Goal: Information Seeking & Learning: Check status

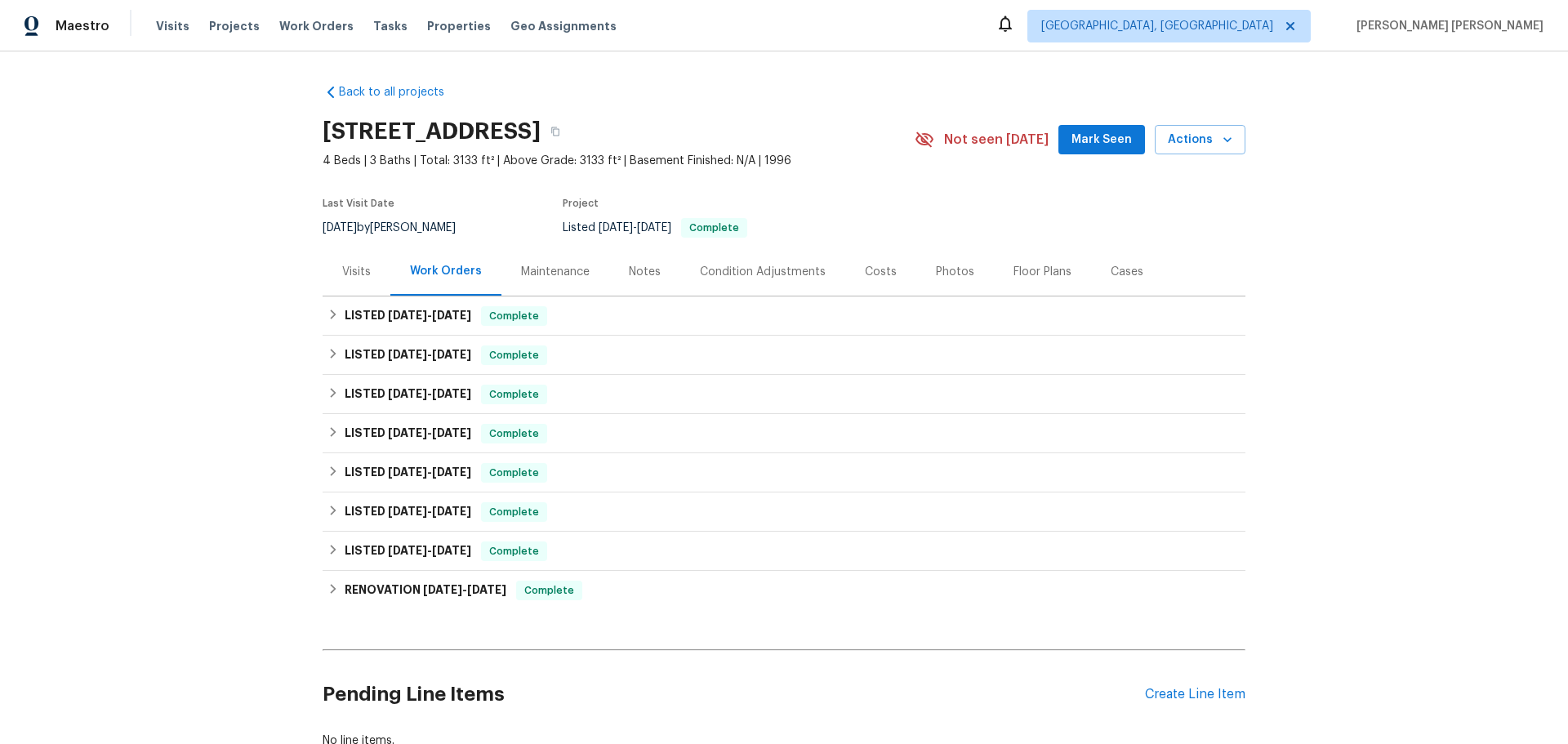
click at [527, 271] on div "Maintenance" at bounding box center [555, 271] width 68 height 16
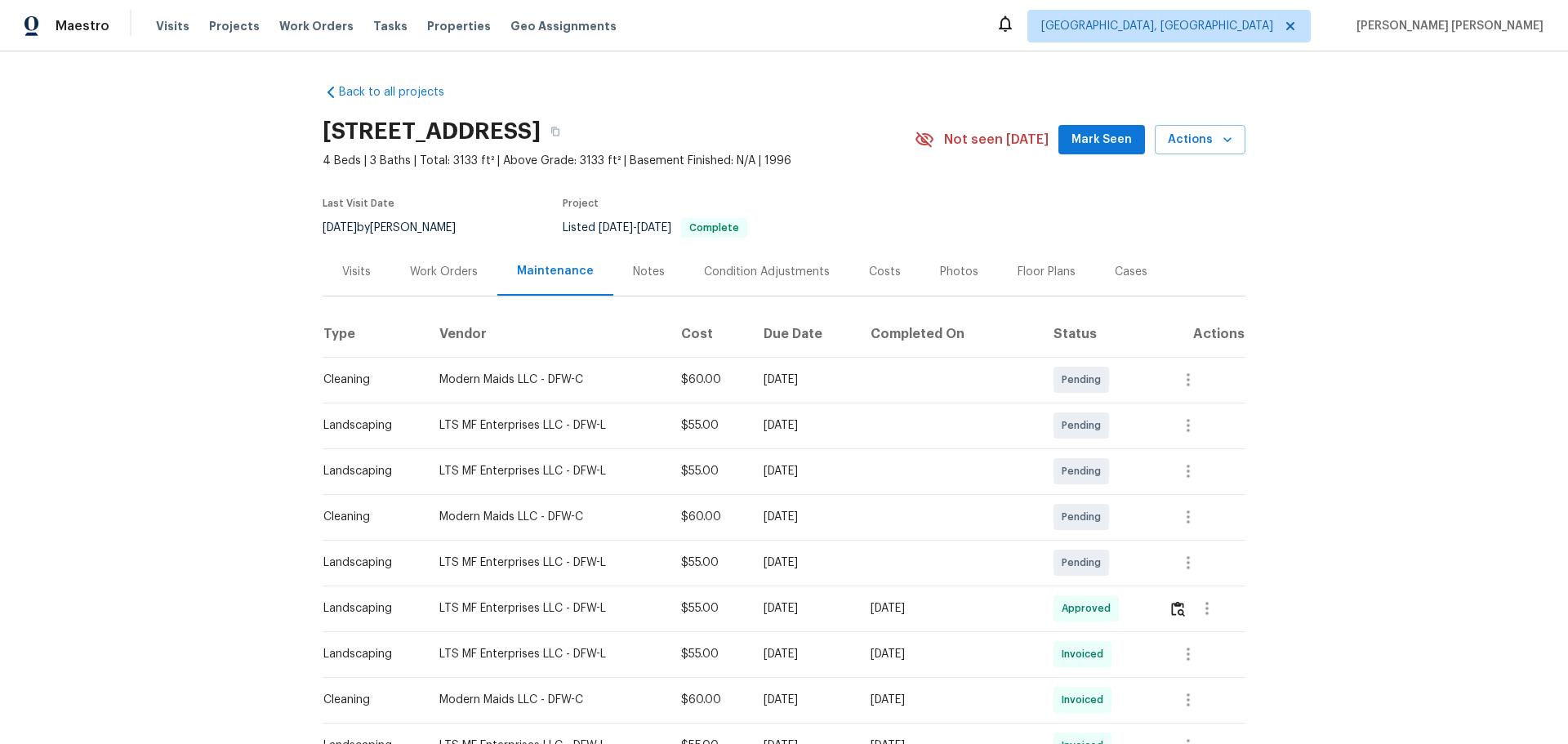
click at [371, 269] on div "Visits" at bounding box center [356, 271] width 67 height 48
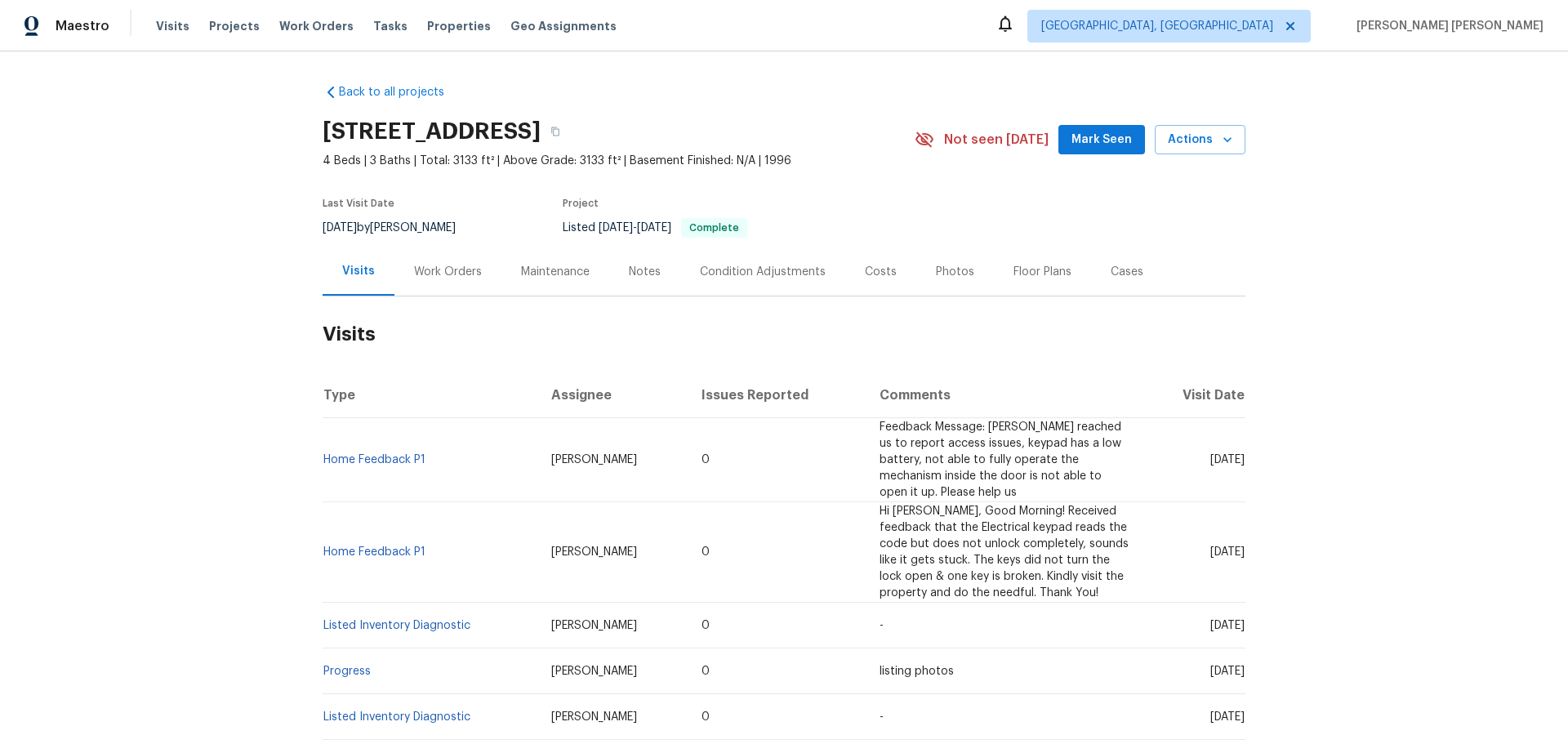
click at [456, 277] on div "Work Orders" at bounding box center [448, 271] width 67 height 16
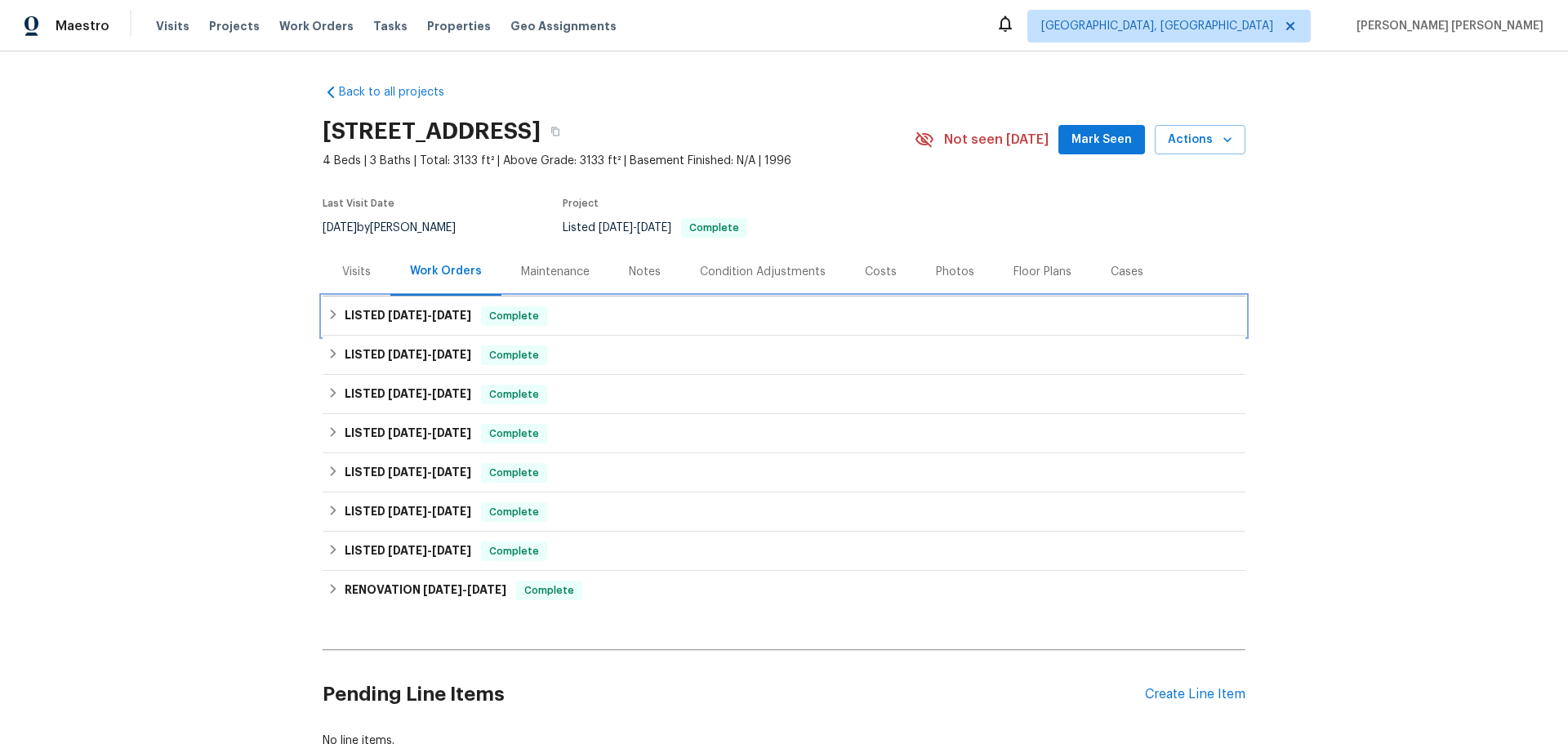
click at [331, 314] on icon at bounding box center [333, 314] width 11 height 11
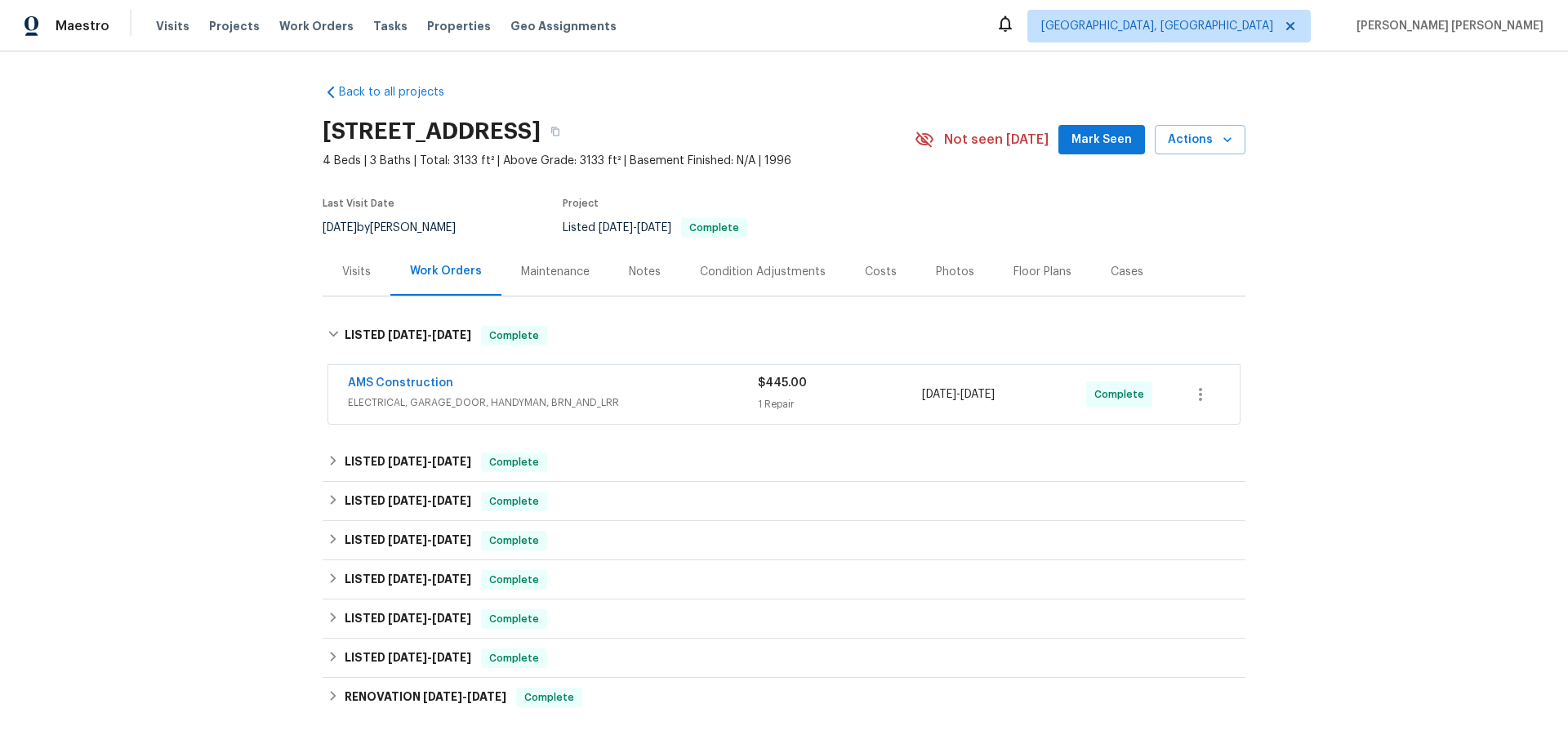
click at [348, 282] on div "Visits" at bounding box center [356, 271] width 67 height 48
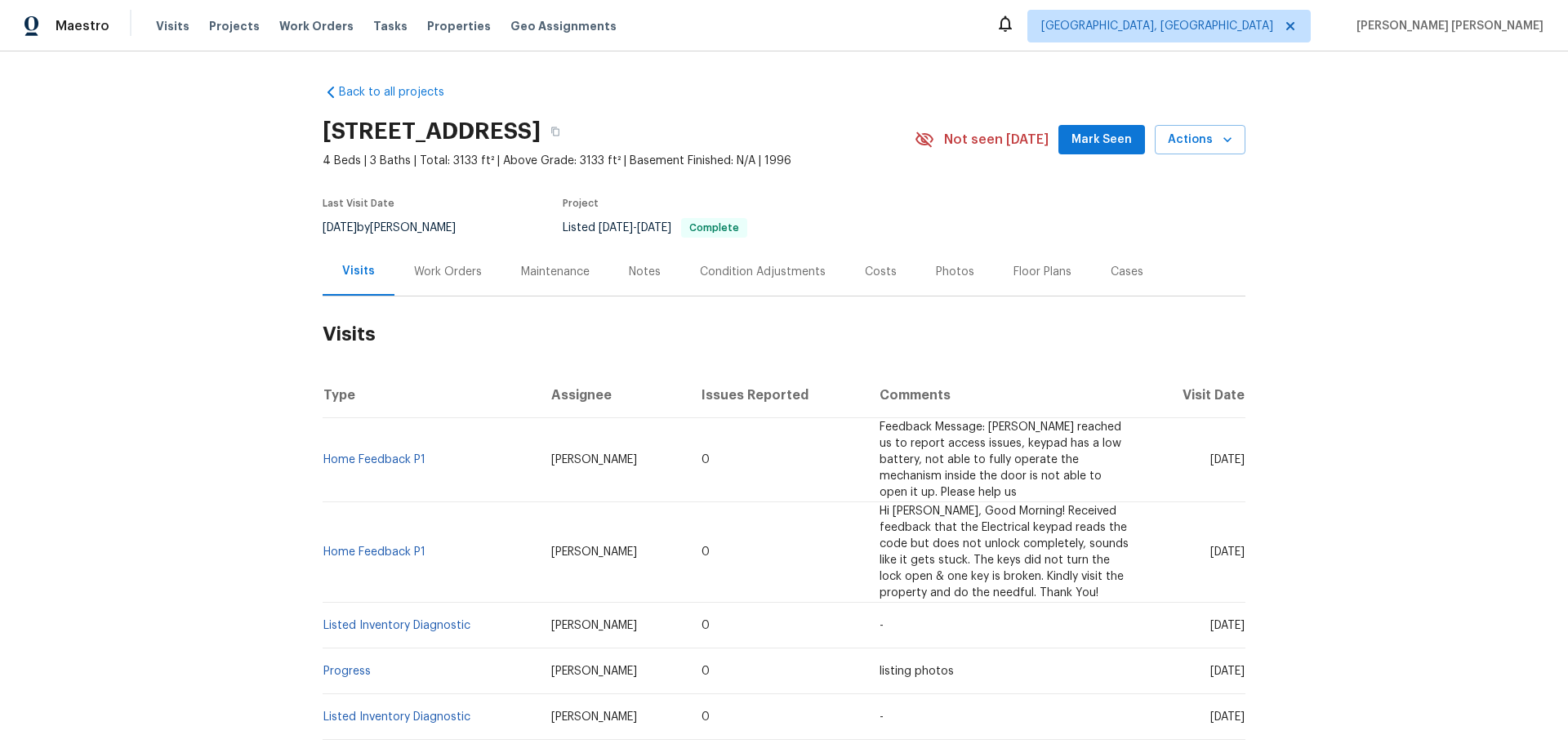
click at [460, 265] on div "Work Orders" at bounding box center [448, 271] width 67 height 16
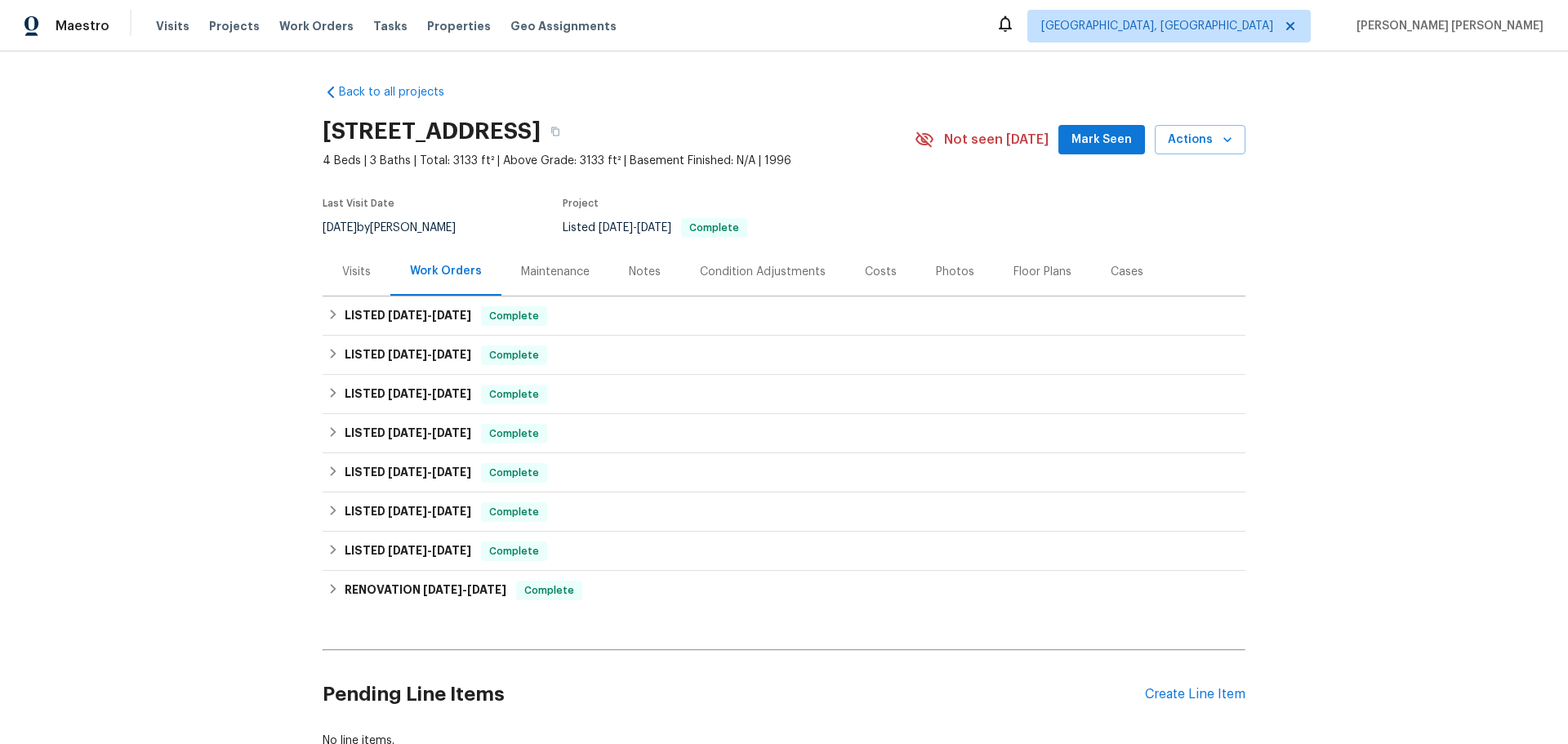
click at [559, 277] on div "Maintenance" at bounding box center [555, 271] width 68 height 16
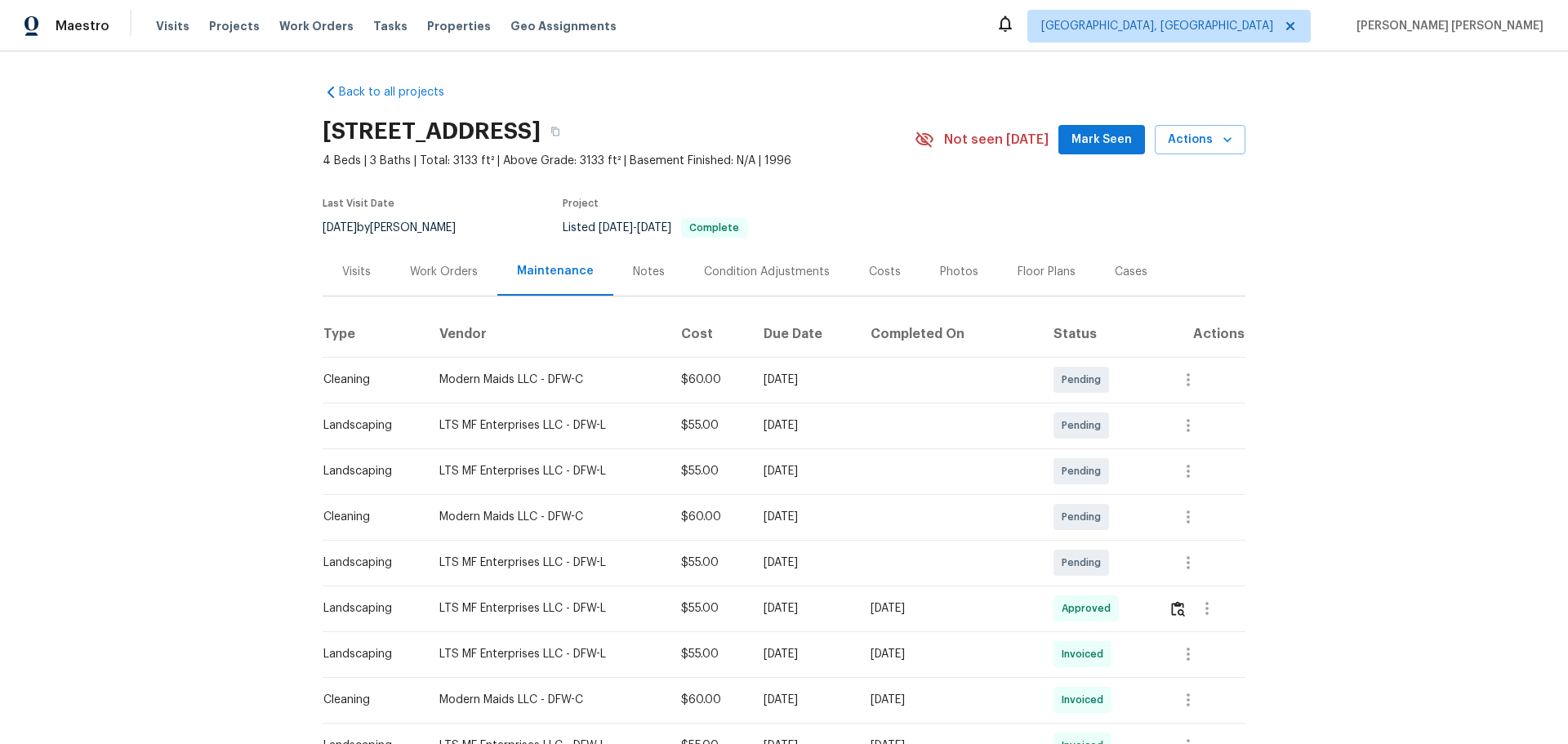
click at [638, 274] on div "Notes" at bounding box center [649, 271] width 32 height 16
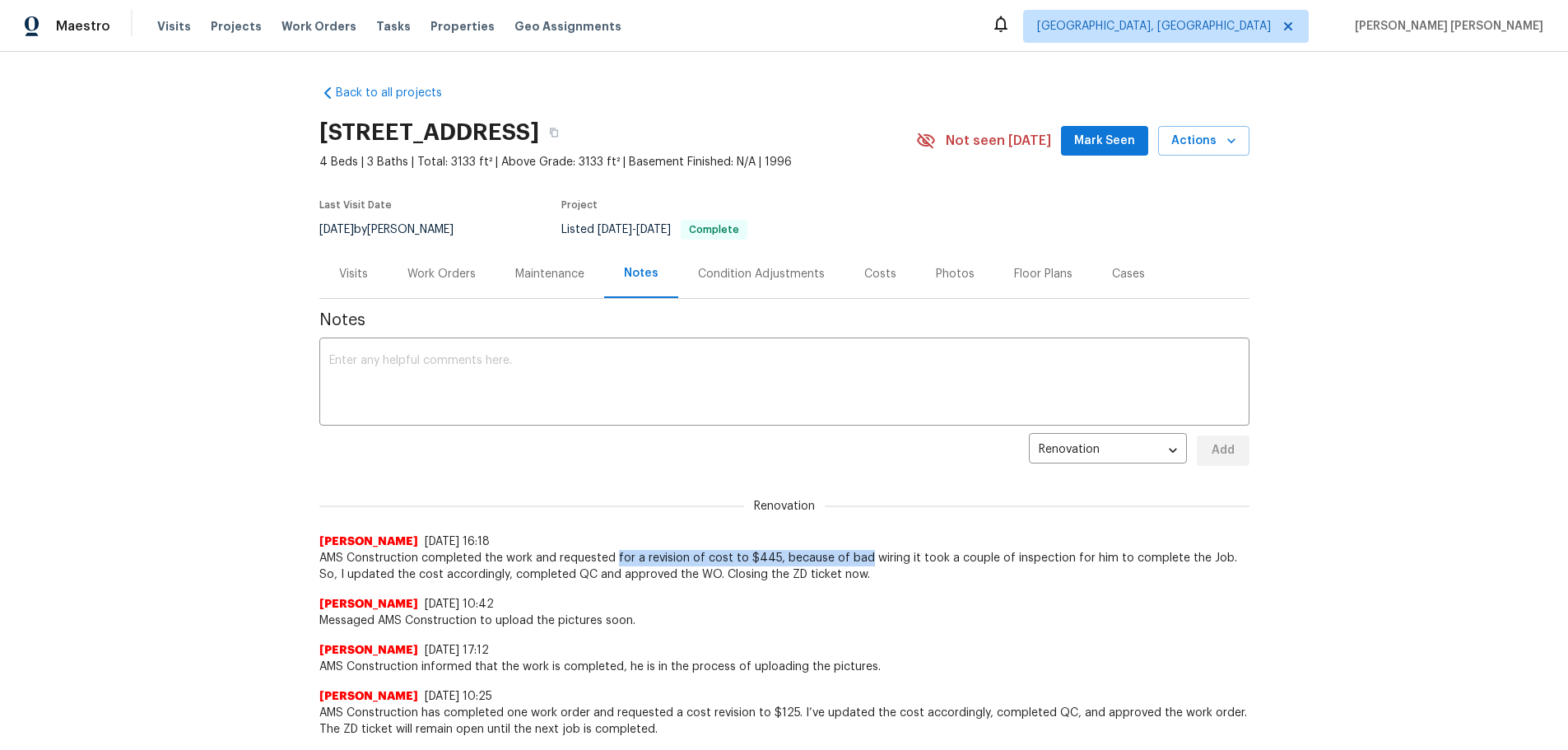
drag, startPoint x: 614, startPoint y: 551, endPoint x: 851, endPoint y: 562, distance: 237.3
click at [851, 562] on span "AMS Construction completed the work and requested for a revision of cost to $44…" at bounding box center [784, 566] width 930 height 33
click at [577, 290] on div "Maintenance" at bounding box center [549, 274] width 109 height 49
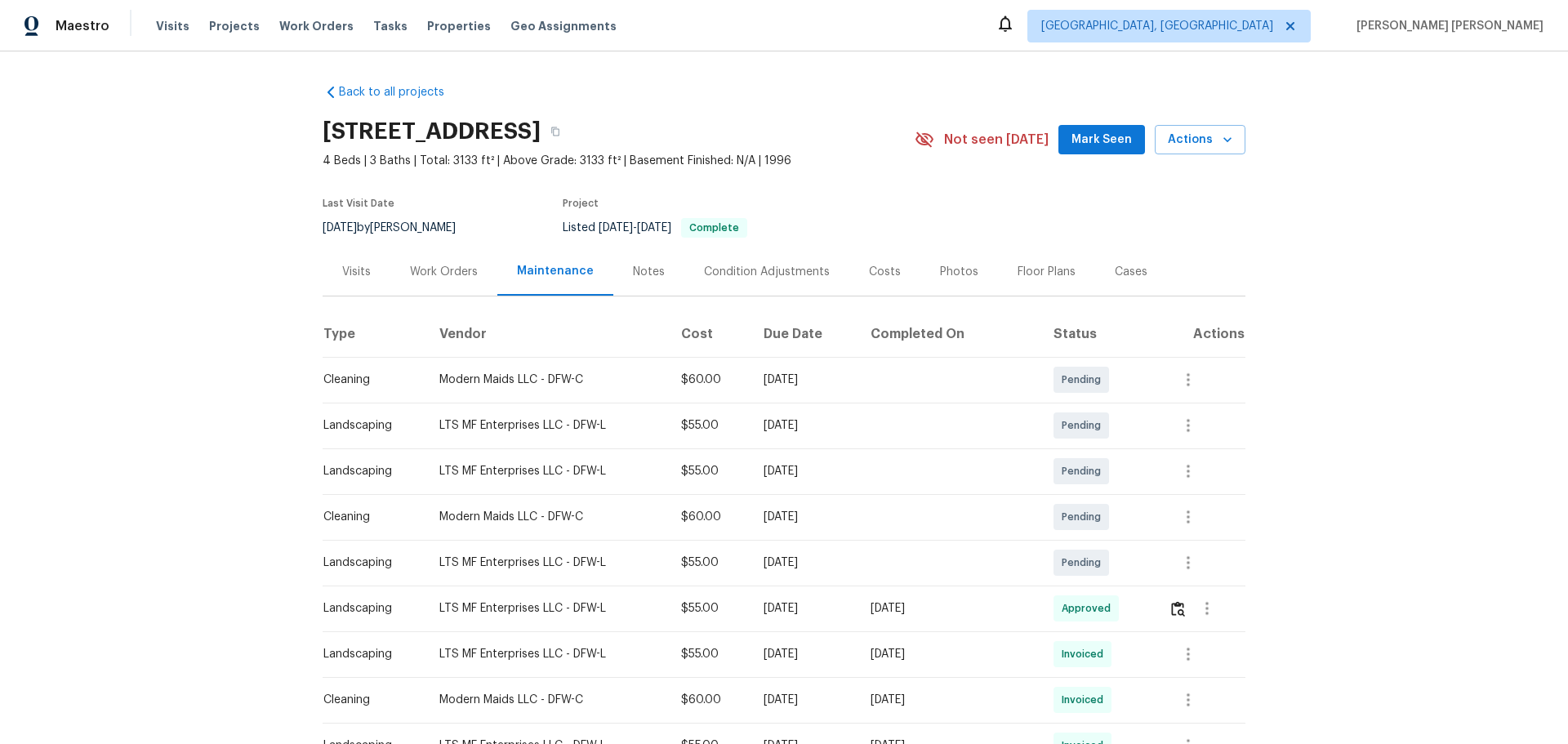
click at [434, 275] on div "Work Orders" at bounding box center [443, 271] width 67 height 16
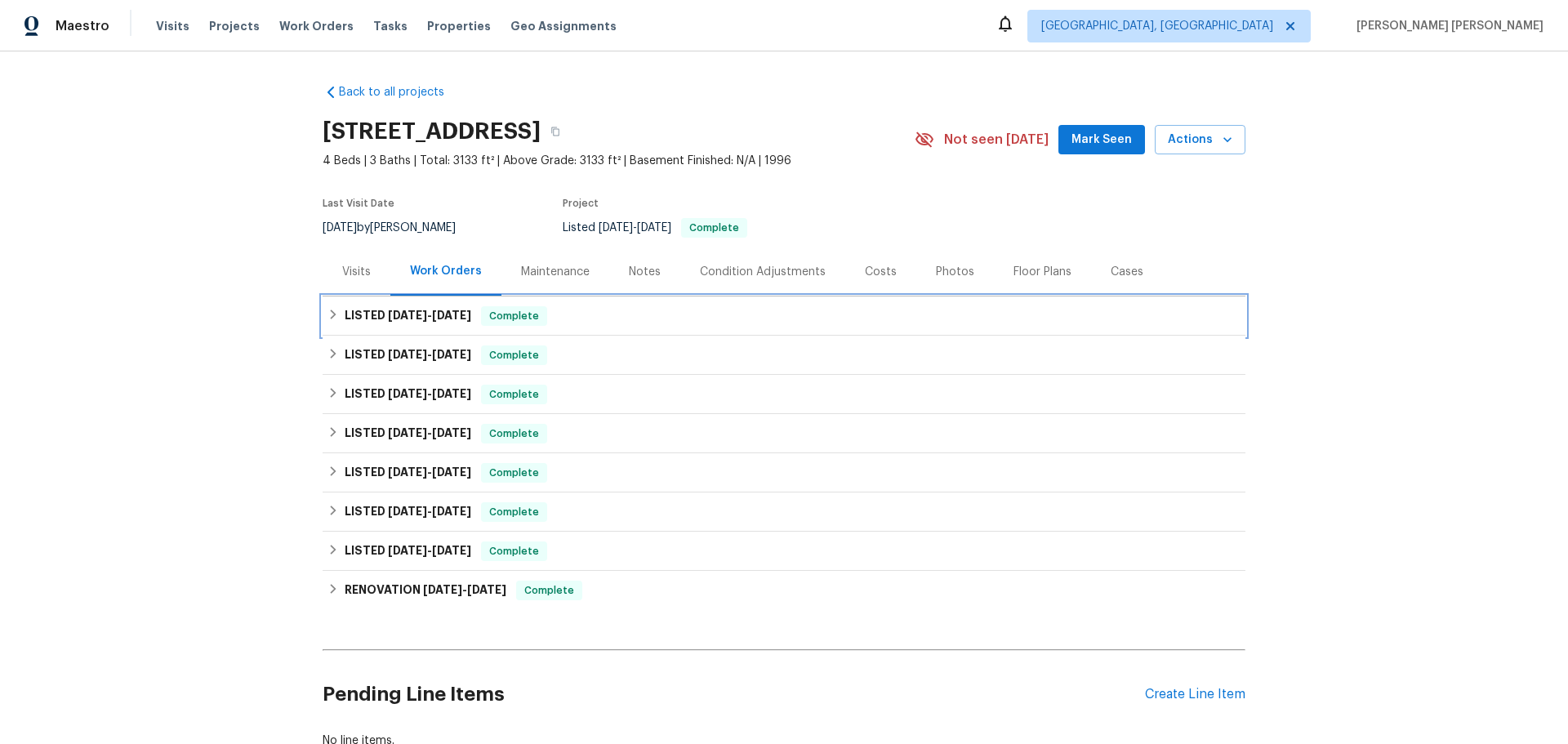
click at [327, 308] on div "LISTED [DATE] - [DATE] Complete" at bounding box center [784, 315] width 913 height 20
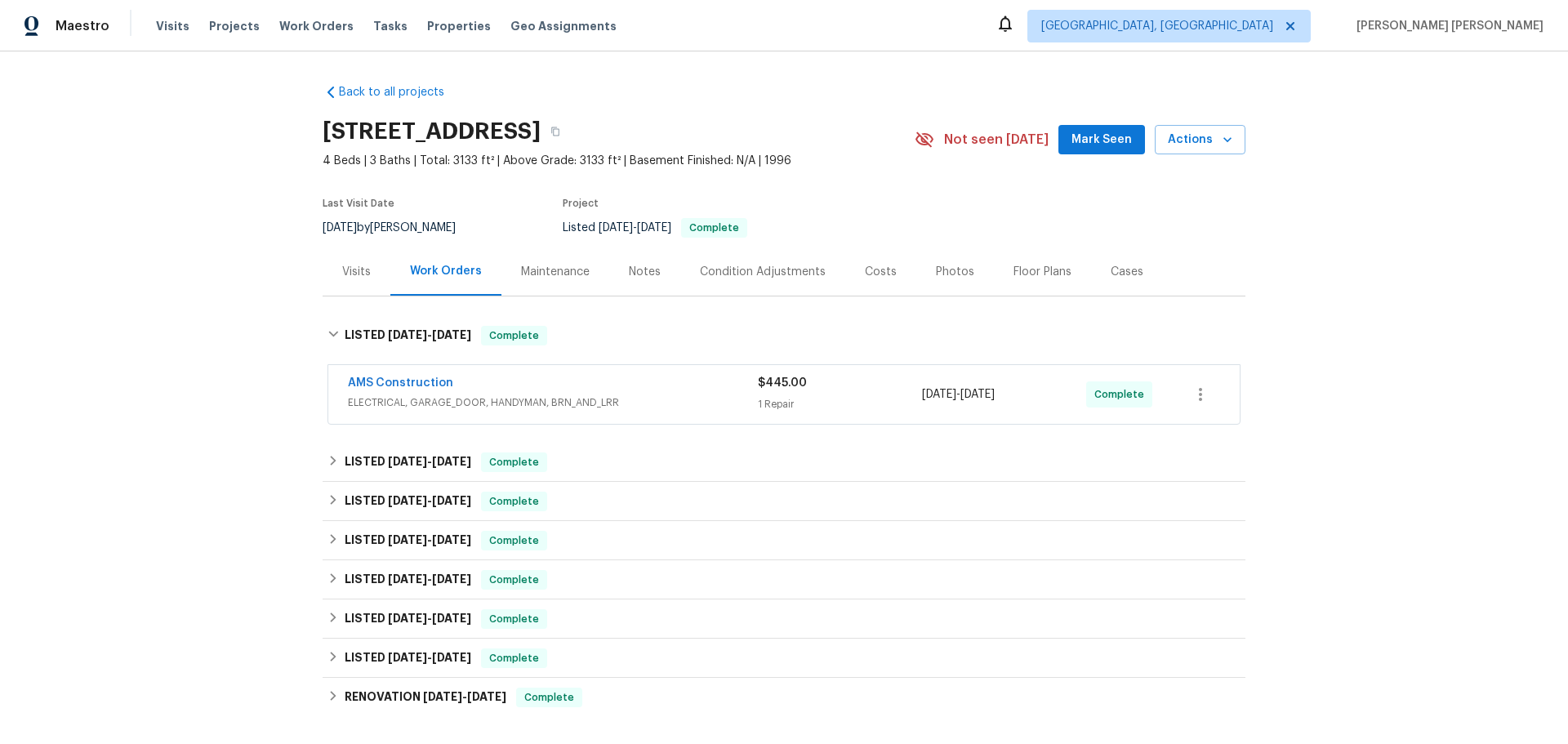
click at [351, 276] on div "Visits" at bounding box center [356, 271] width 29 height 16
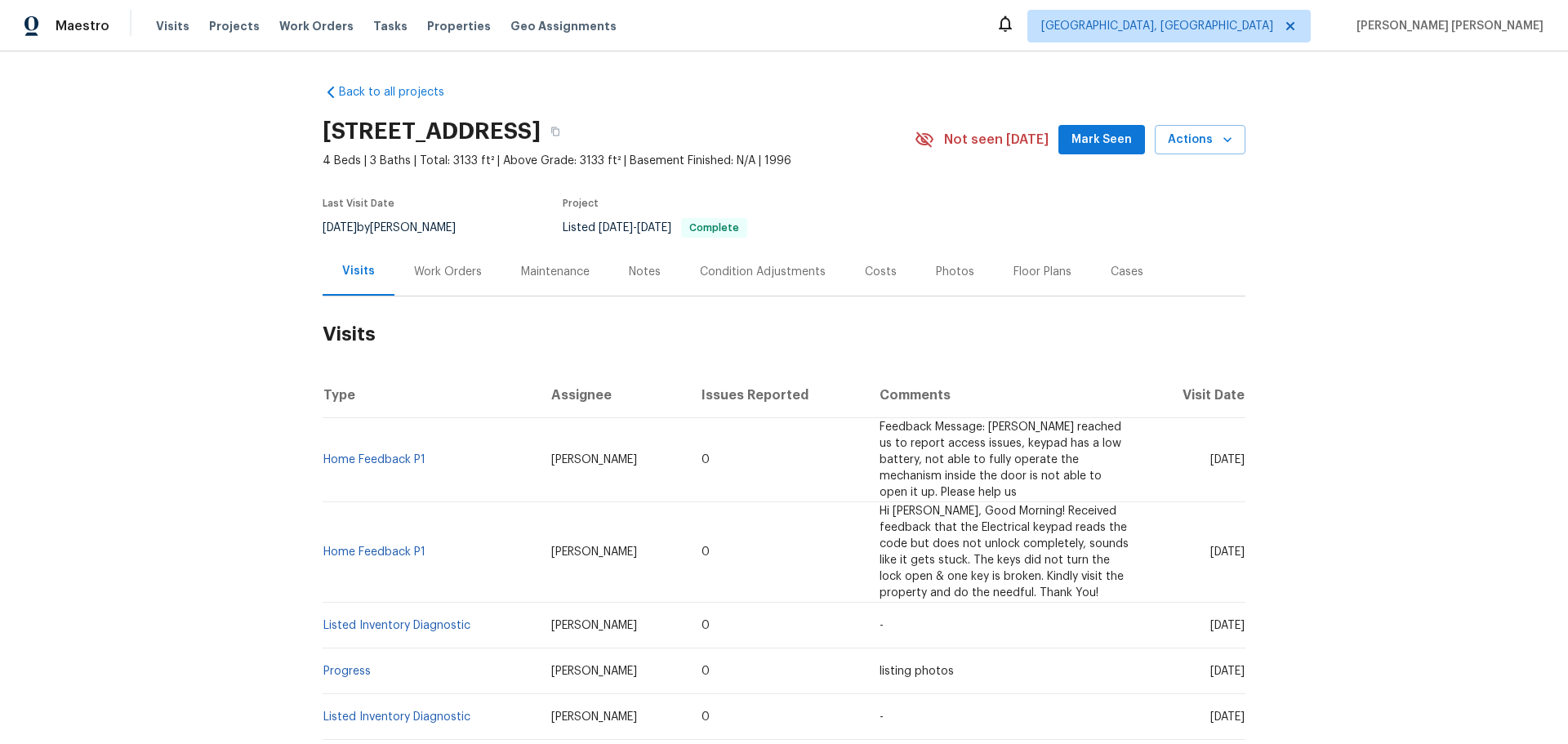
click at [790, 274] on div "Condition Adjustments" at bounding box center [763, 271] width 126 height 16
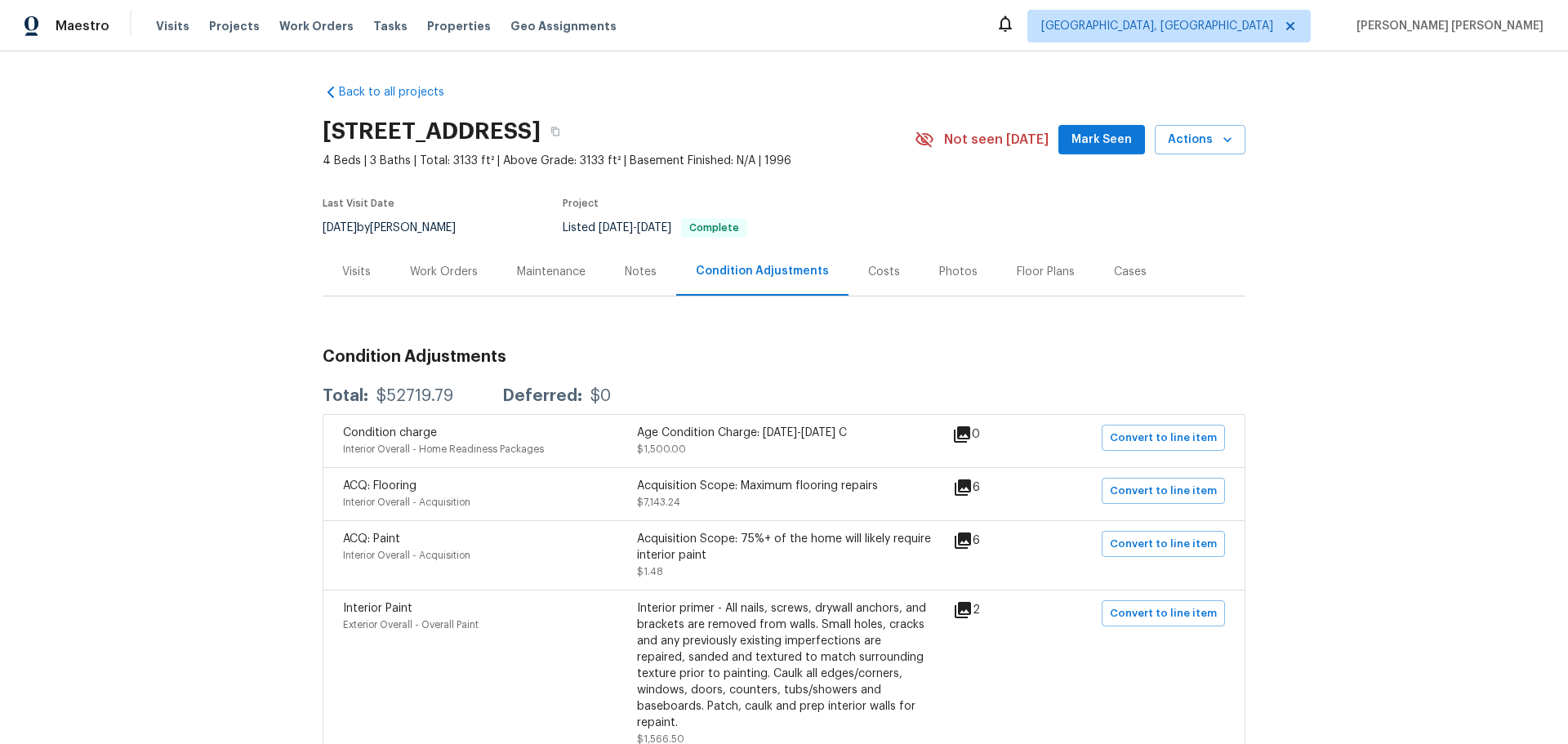
click at [473, 284] on div "Work Orders" at bounding box center [444, 271] width 107 height 48
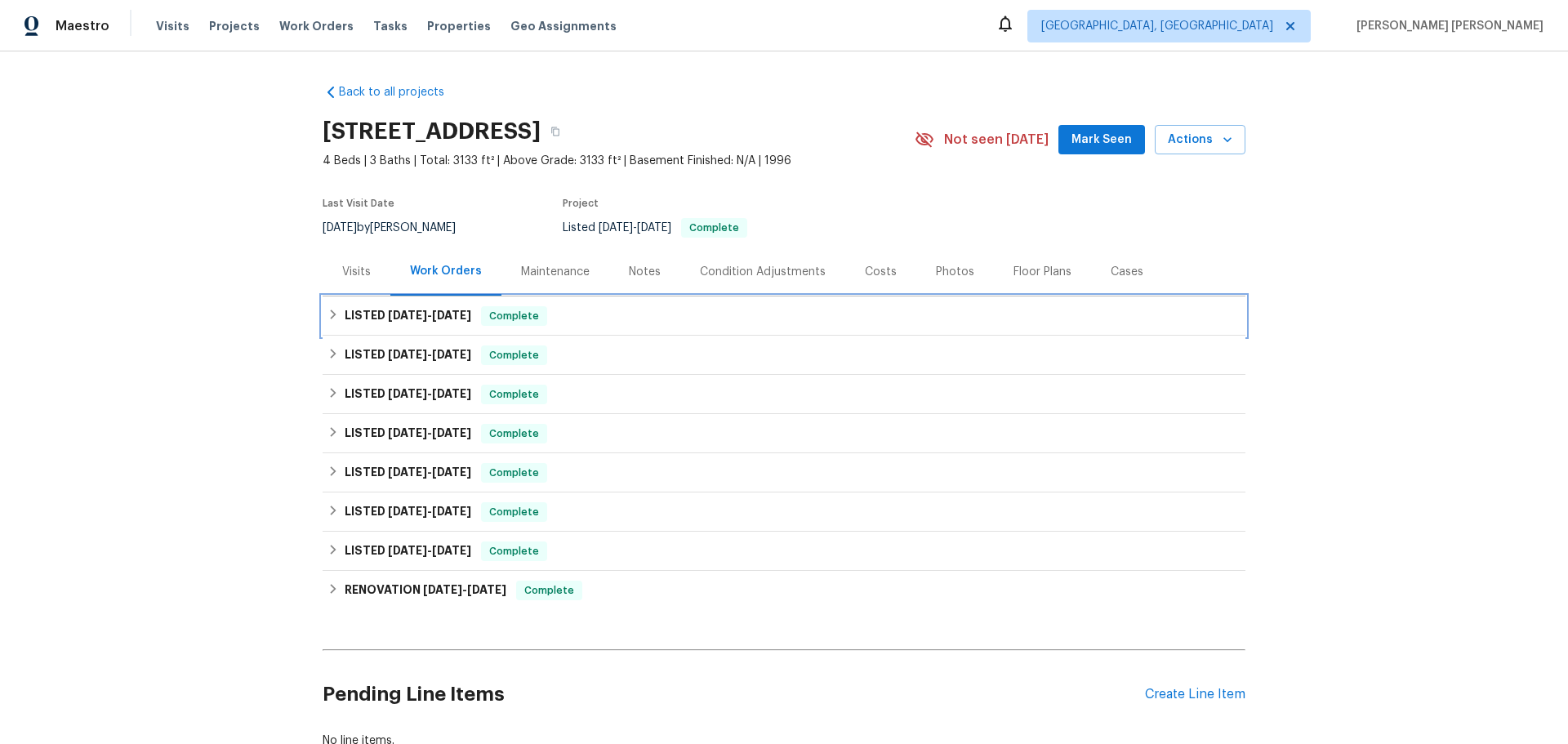
click at [416, 320] on h6 "LISTED [DATE] - [DATE]" at bounding box center [408, 315] width 127 height 20
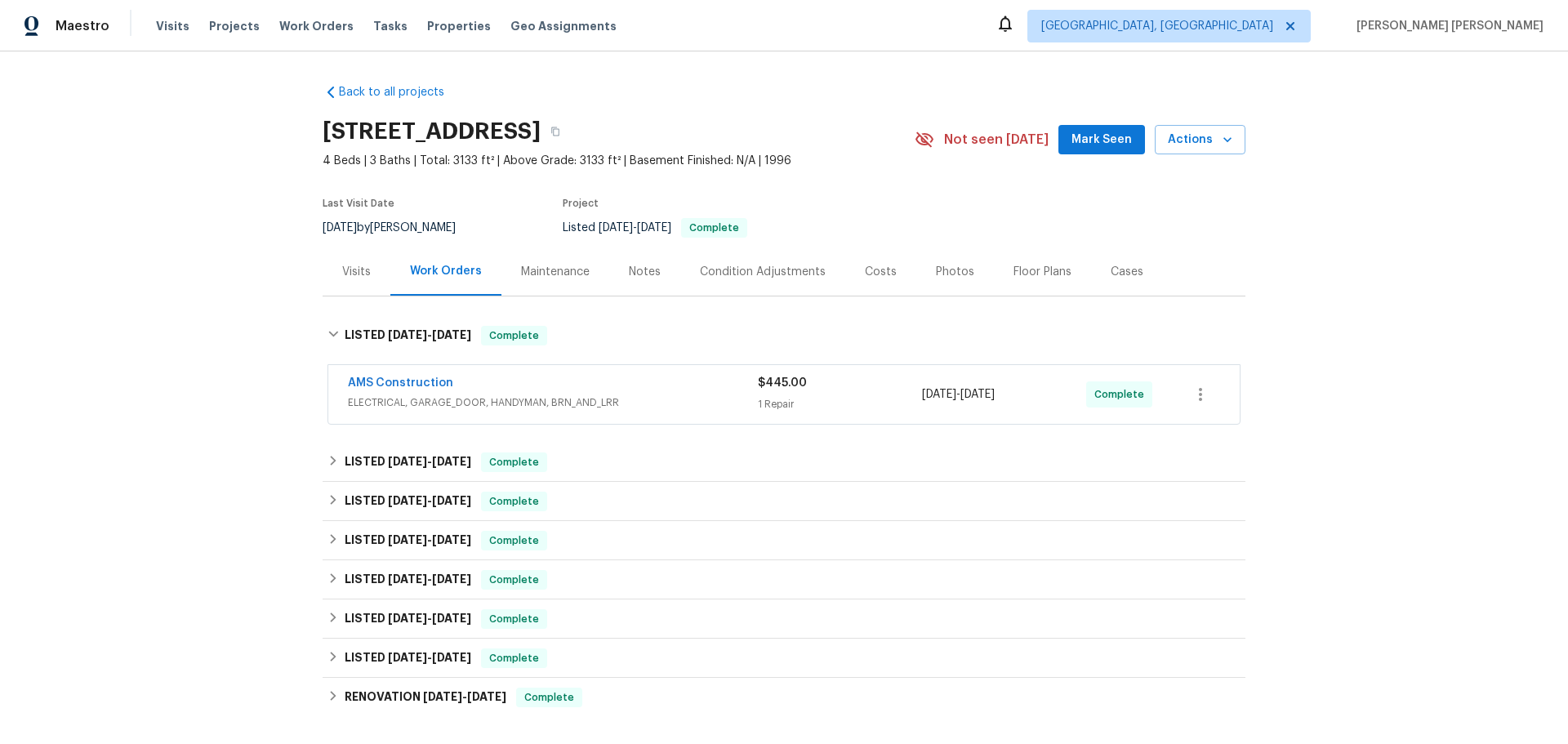
click at [364, 277] on div "Visits" at bounding box center [356, 271] width 29 height 16
